Goal: Information Seeking & Learning: Learn about a topic

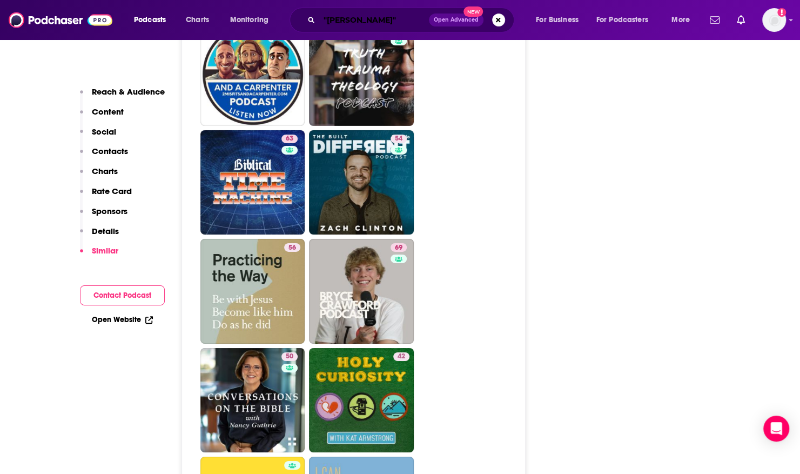
click at [393, 17] on input ""chrystal hurst"" at bounding box center [374, 19] width 110 height 17
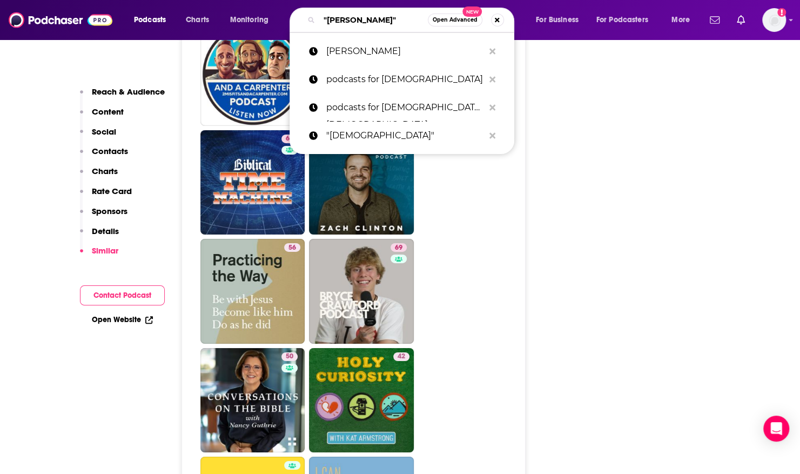
drag, startPoint x: 393, startPoint y: 17, endPoint x: 286, endPoint y: 17, distance: 106.9
click at [286, 17] on div "Podcasts Charts Monitoring "chrystal hurst" Open Advanced New Glenn Packiam pod…" at bounding box center [412, 20] width 573 height 25
paste input "The Hidden Work of Leadership"
type input "The Hidden Work of Leadership"
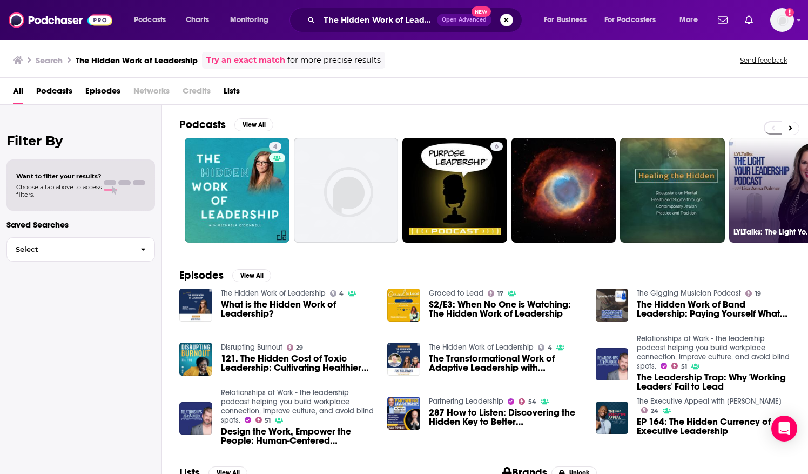
click at [749, 176] on link "LYLTalks: The Light Your Leadership Podcast with Executive Coach & Author Lisa …" at bounding box center [781, 190] width 105 height 105
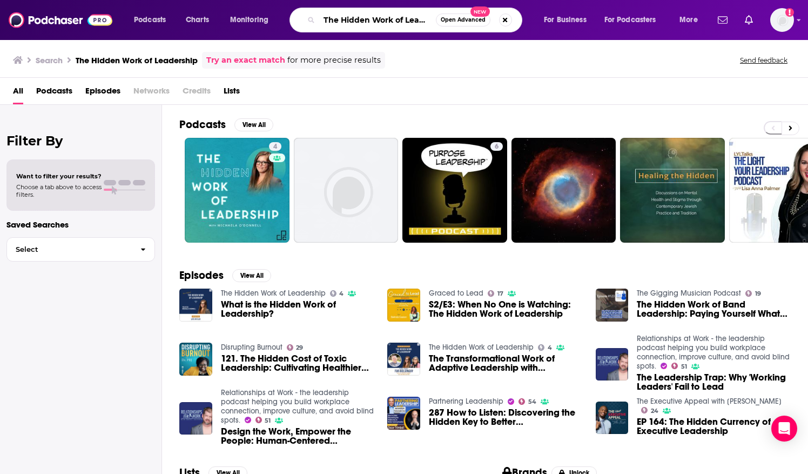
scroll to position [0, 17]
drag, startPoint x: 326, startPoint y: 19, endPoint x: 493, endPoint y: 19, distance: 166.8
click at [493, 19] on div "The Hidden Work of Leadership Open Advanced New" at bounding box center [405, 20] width 233 height 25
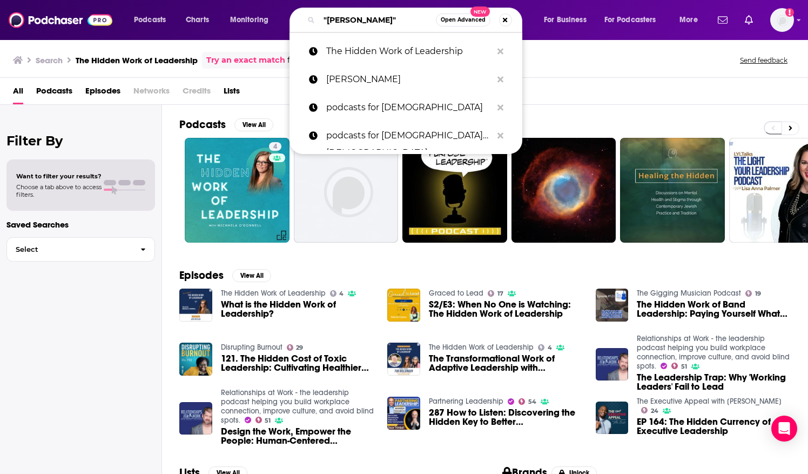
paste input "Making It Work Podcast"
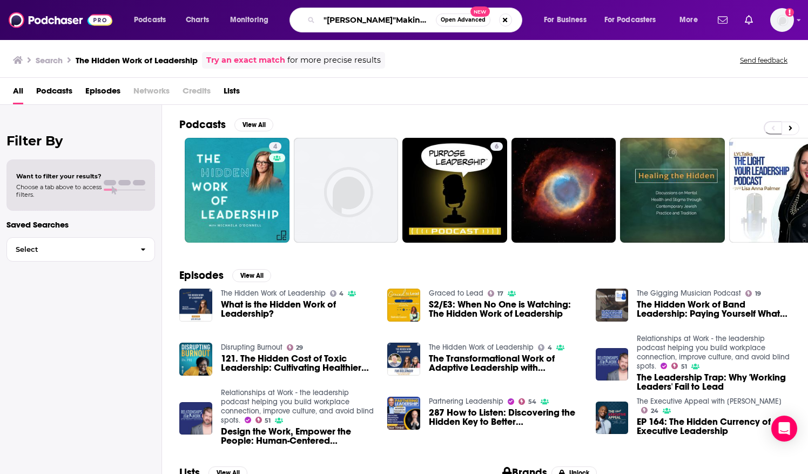
drag, startPoint x: 336, startPoint y: 17, endPoint x: 286, endPoint y: 14, distance: 50.3
click at [286, 14] on div "Podcasts Charts Monitoring "chrystal hurst"Making It Work Podcast Open Advanced…" at bounding box center [417, 20] width 582 height 25
type input "Making It Work Podcast"
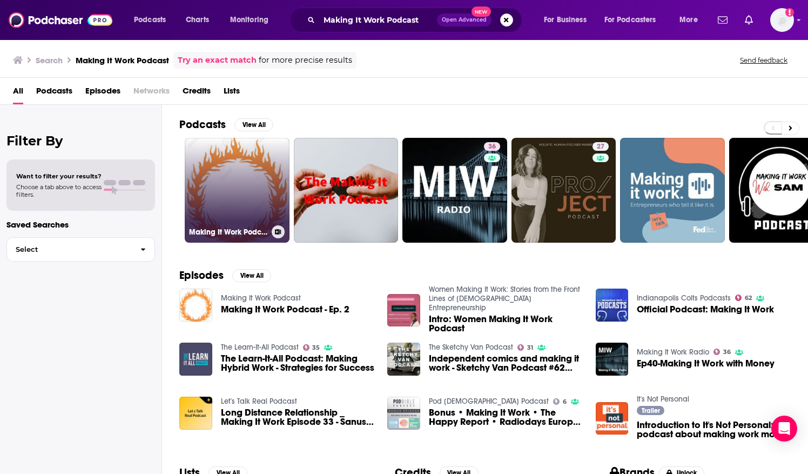
click at [237, 173] on link "Making It Work Podcast" at bounding box center [237, 190] width 105 height 105
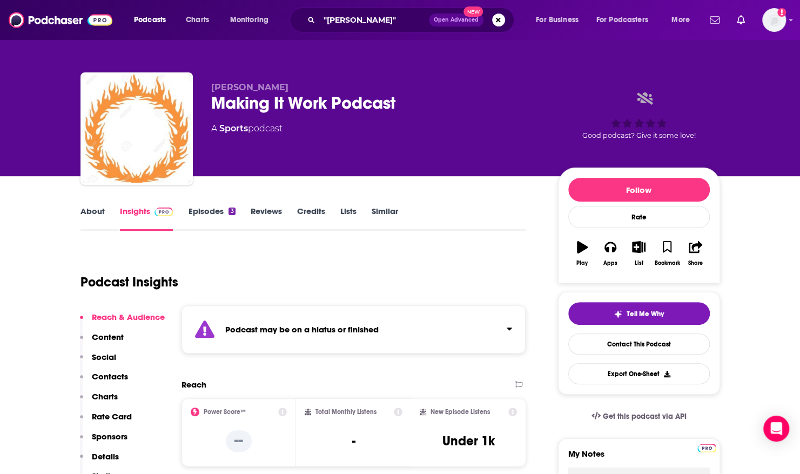
click at [210, 211] on link "Episodes 3" at bounding box center [211, 218] width 47 height 25
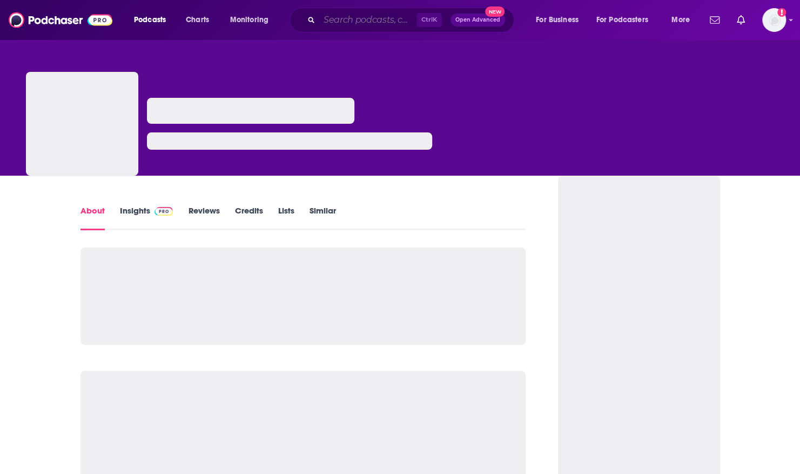
click at [347, 17] on input "Search podcasts, credits, & more..." at bounding box center [367, 19] width 97 height 17
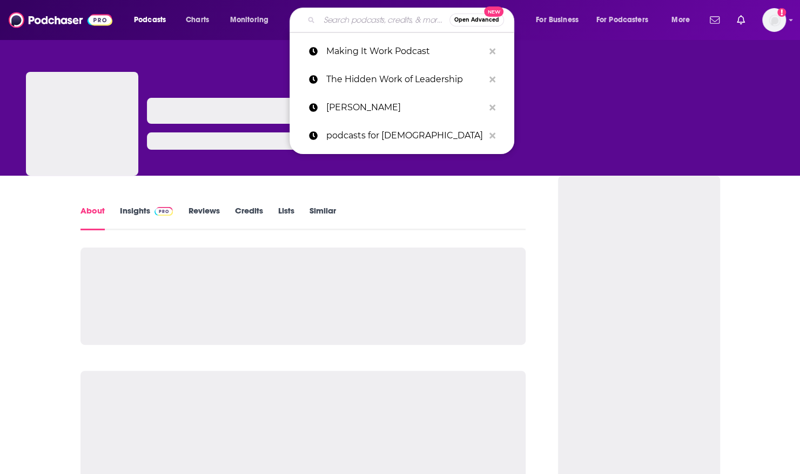
paste input "Care for Pastors Podcast"
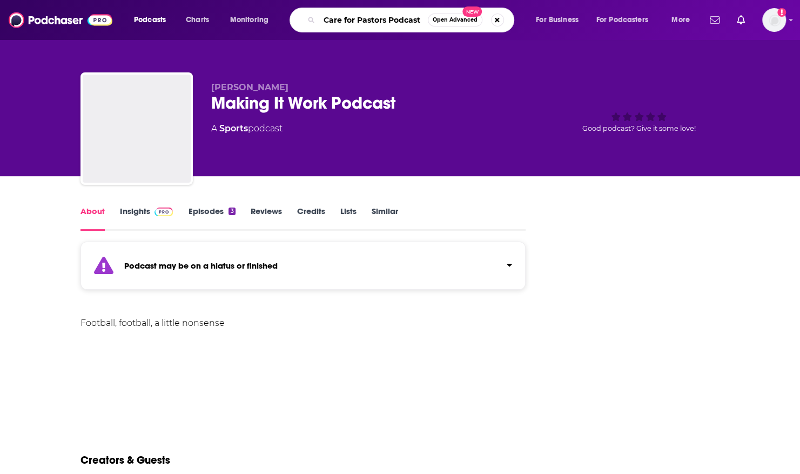
type input "Care for Pastors Podcast"
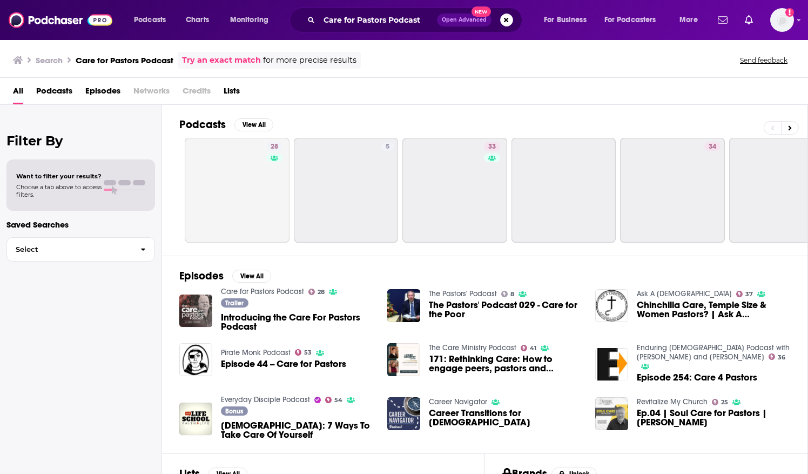
click at [190, 279] on h2 "Episodes" at bounding box center [201, 275] width 44 height 13
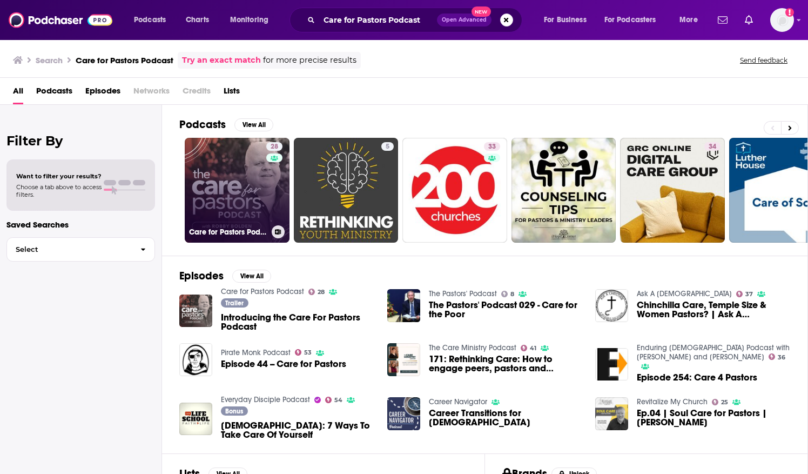
click at [218, 181] on link "28 Care for Pastors Podcast" at bounding box center [237, 190] width 105 height 105
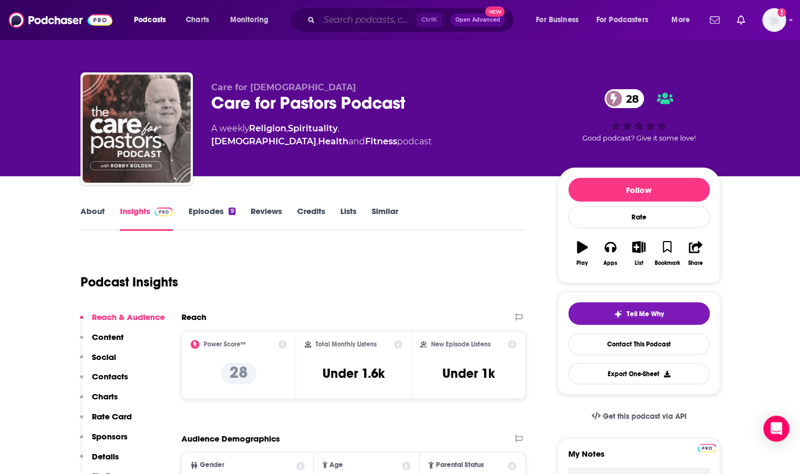
click at [328, 21] on input "Search podcasts, credits, & more..." at bounding box center [367, 19] width 97 height 17
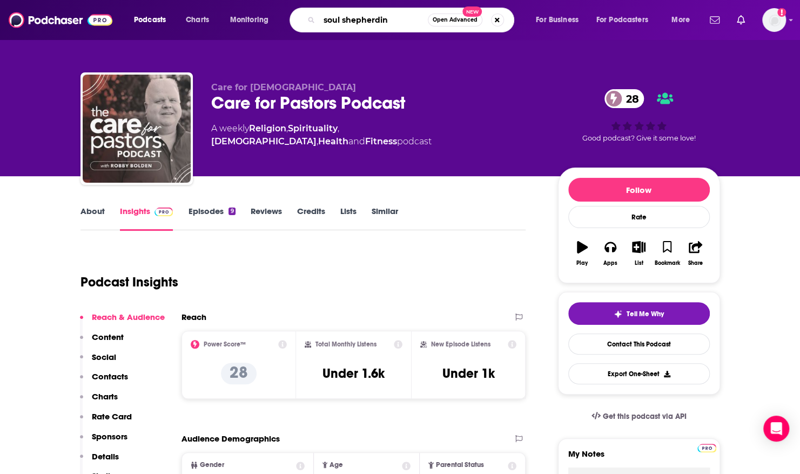
type input "soul shepherding"
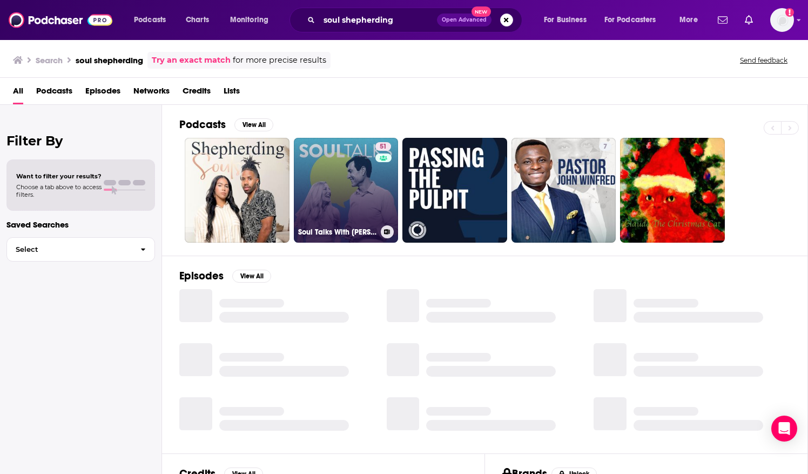
click at [303, 173] on link "51 Soul Talks With [PERSON_NAME] & [PERSON_NAME]" at bounding box center [346, 190] width 105 height 105
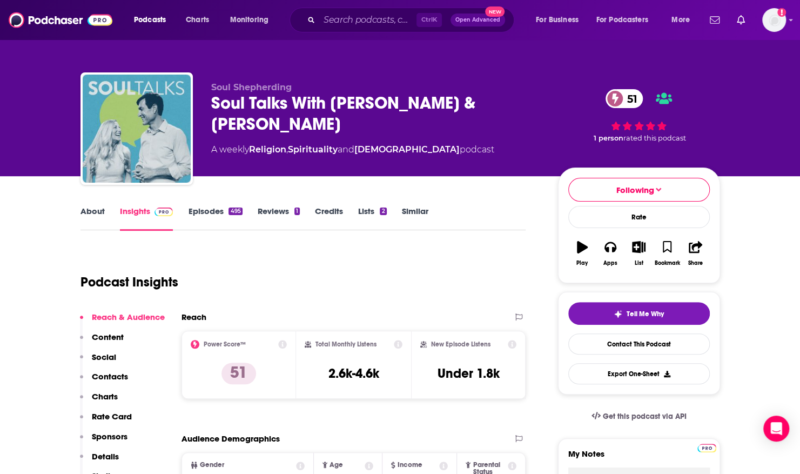
click at [99, 210] on link "About" at bounding box center [92, 218] width 24 height 25
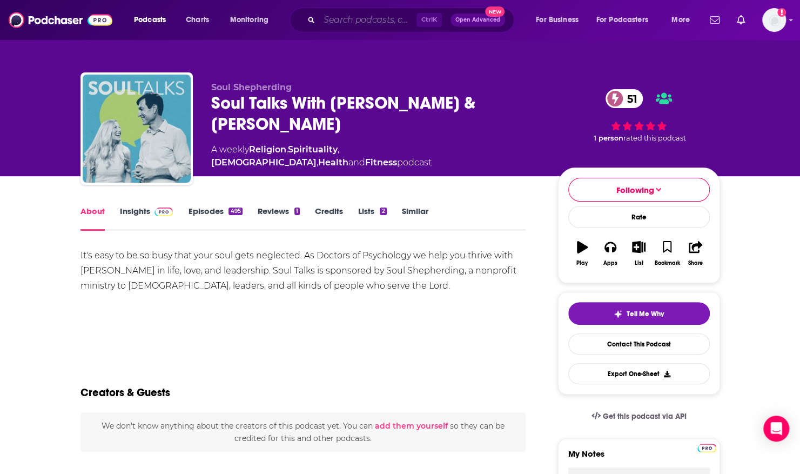
click at [332, 18] on input "Search podcasts, credits, & more..." at bounding box center [367, 19] width 97 height 17
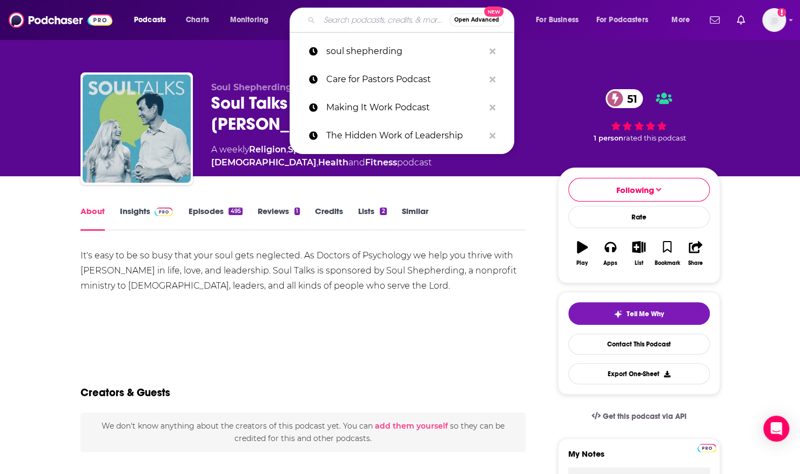
paste input "The Discerning Leader podcast"
type input "The Discerning Leader podcast"
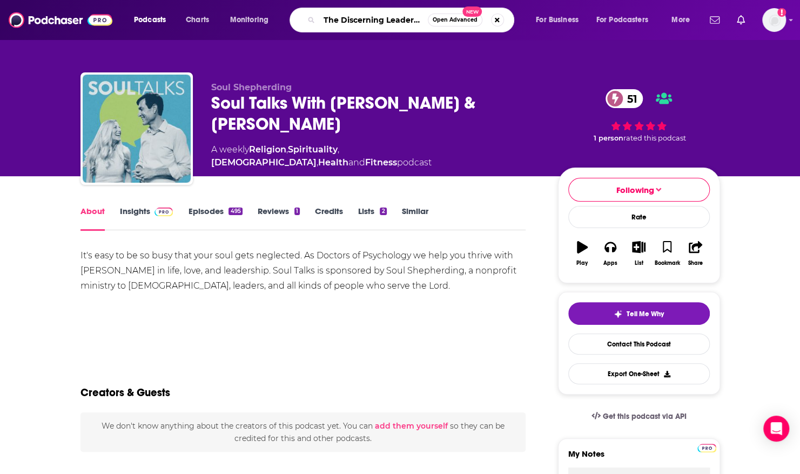
scroll to position [0, 24]
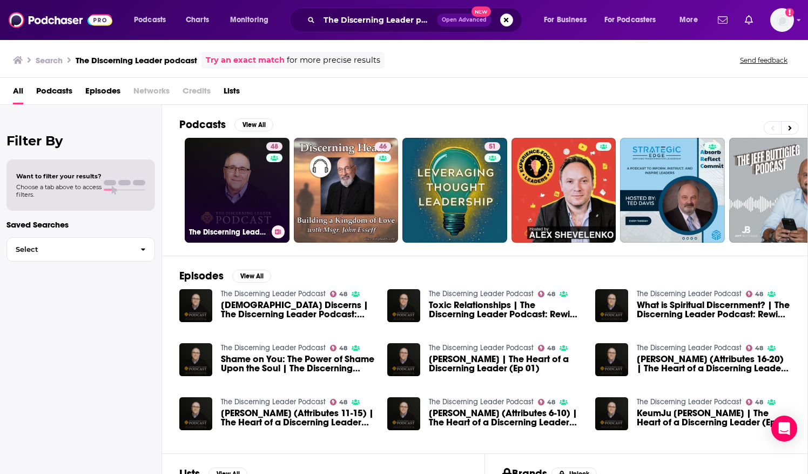
click at [212, 175] on link "48 The Discerning Leader Podcast" at bounding box center [237, 190] width 105 height 105
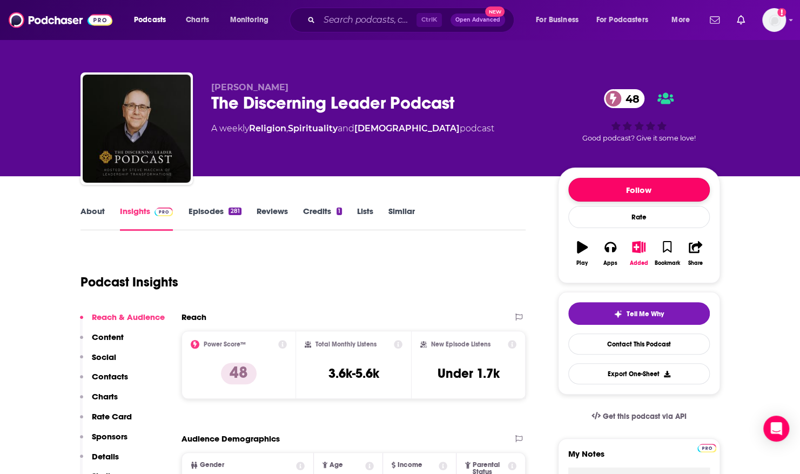
click at [620, 189] on button "Follow" at bounding box center [638, 190] width 141 height 24
click at [51, 145] on div "[PERSON_NAME] The Discerning Leader Podcast 48 A weekly Religion , Spirituality…" at bounding box center [400, 88] width 800 height 176
click at [100, 215] on link "About" at bounding box center [92, 218] width 24 height 25
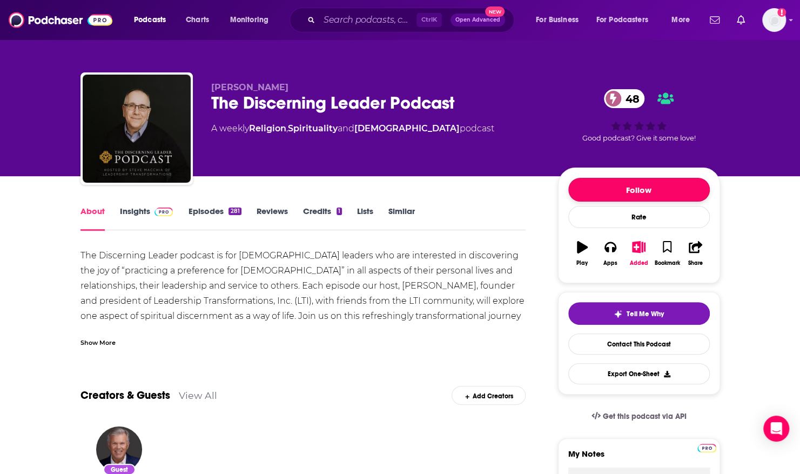
click at [596, 182] on button "Follow" at bounding box center [638, 190] width 141 height 24
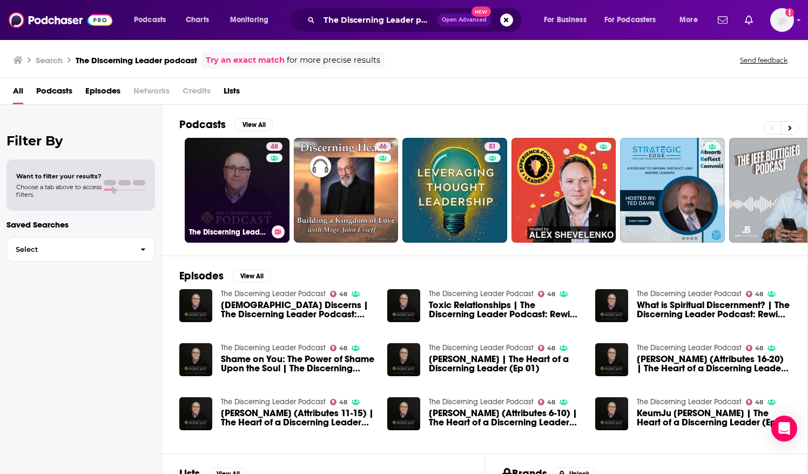
click at [230, 185] on link "48 The Discerning Leader Podcast" at bounding box center [237, 190] width 105 height 105
